Goal: Information Seeking & Learning: Learn about a topic

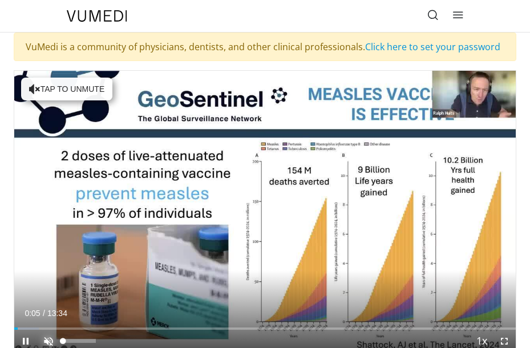
click at [49, 341] on span "Video Player" at bounding box center [48, 341] width 23 height 23
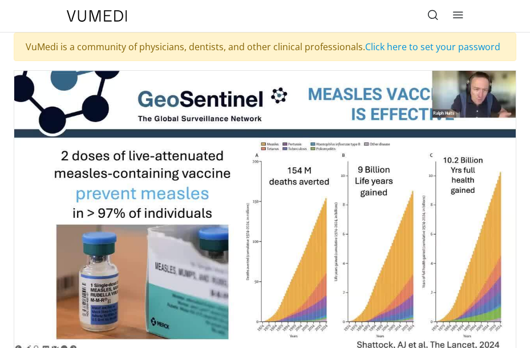
click at [161, 5] on div "Specialties Adult & Family Medicine Allergy, Asthma, Immunology Anesthesiology …" at bounding box center [265, 16] width 411 height 32
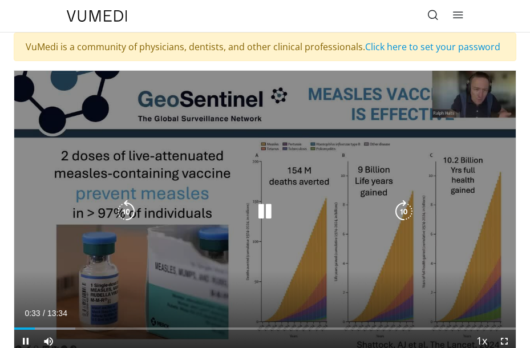
click at [474, 91] on div "10 seconds Tap to unmute" at bounding box center [265, 212] width 502 height 282
click at [266, 211] on icon "Video Player" at bounding box center [264, 211] width 23 height 23
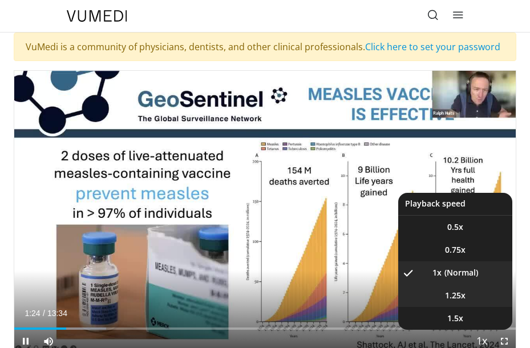
click at [458, 296] on span "1.25x" at bounding box center [455, 295] width 21 height 11
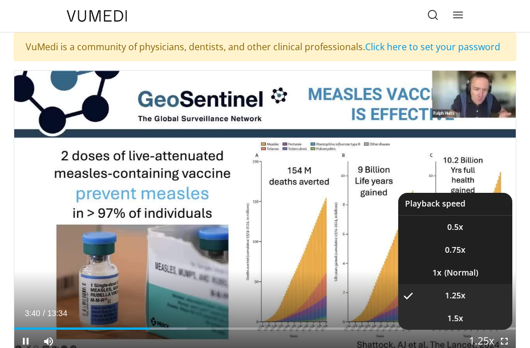
click at [454, 313] on span "1.5x" at bounding box center [455, 318] width 16 height 11
